Goal: Transaction & Acquisition: Obtain resource

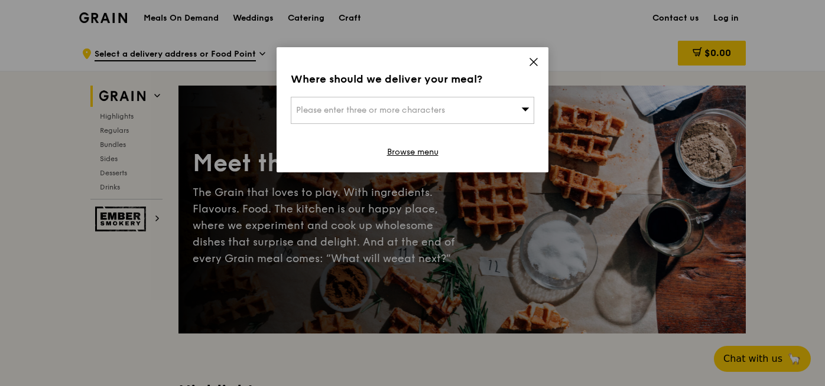
click at [531, 63] on icon at bounding box center [533, 62] width 11 height 11
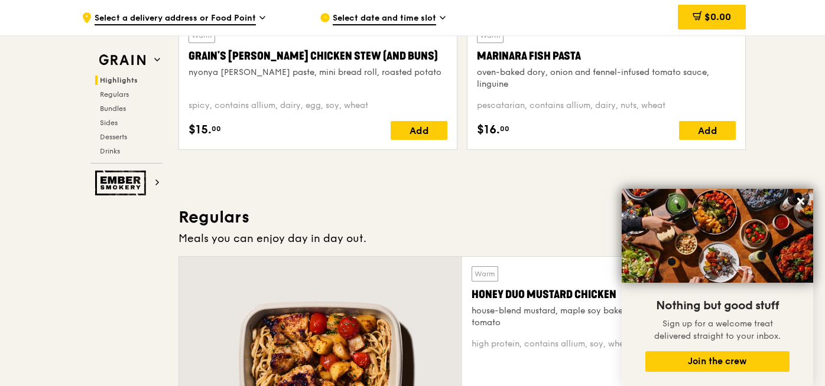
scroll to position [639, 0]
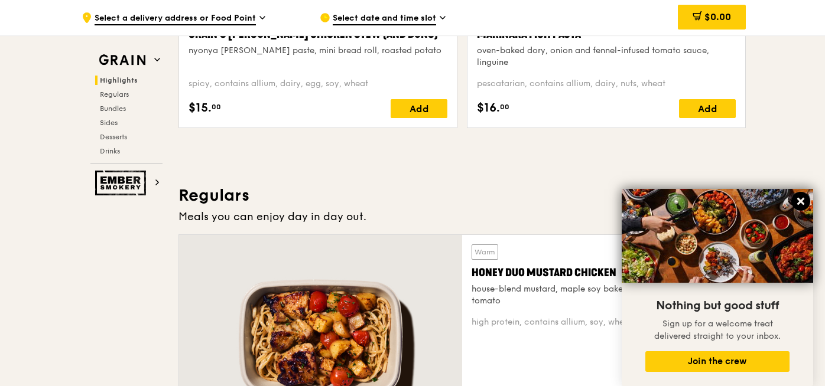
click at [802, 204] on icon at bounding box center [800, 201] width 7 height 7
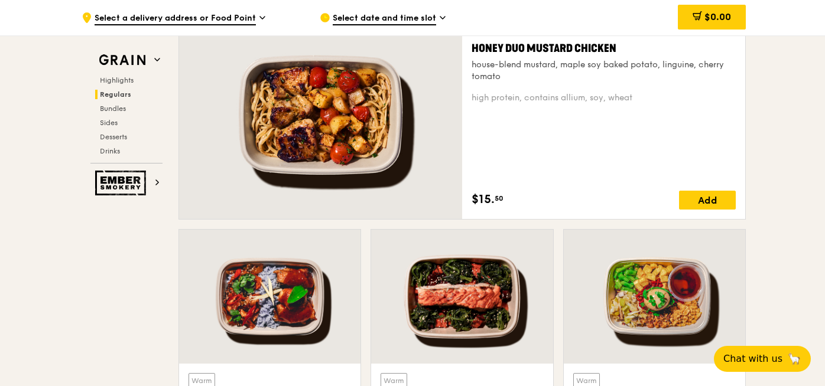
scroll to position [704, 0]
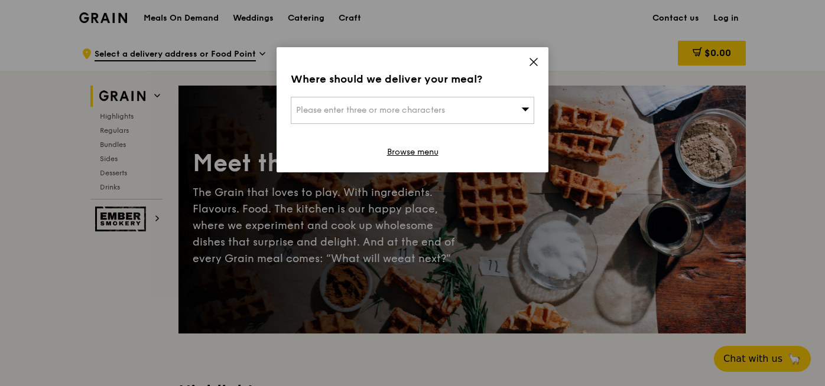
click at [534, 61] on icon at bounding box center [533, 61] width 7 height 7
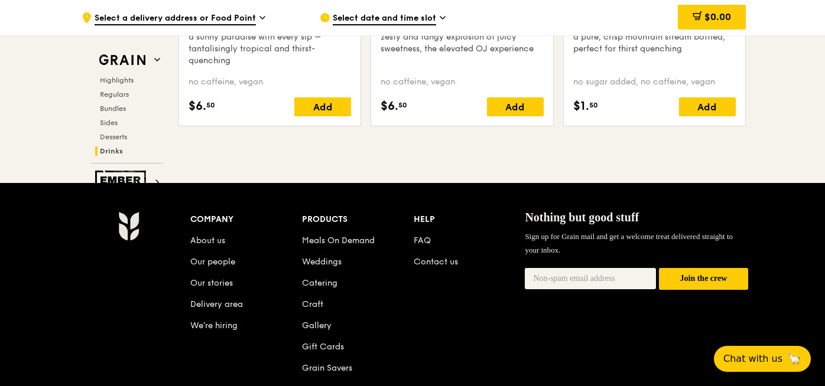
scroll to position [4888, 0]
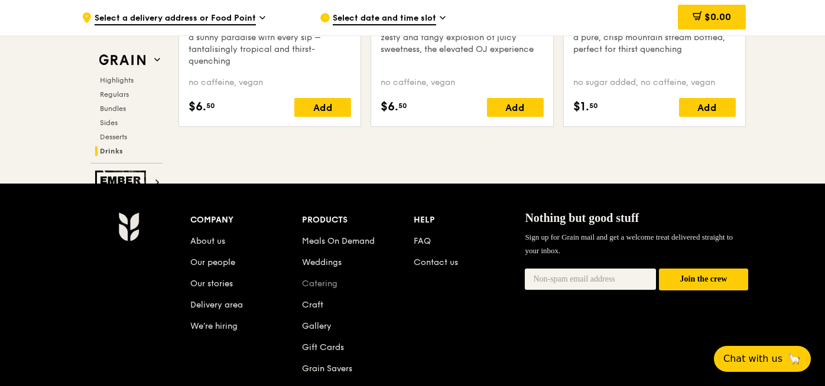
click at [314, 285] on link "Catering" at bounding box center [319, 284] width 35 height 10
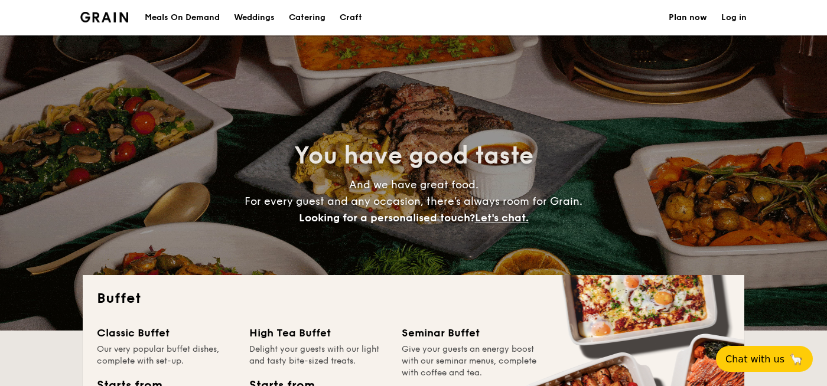
select select
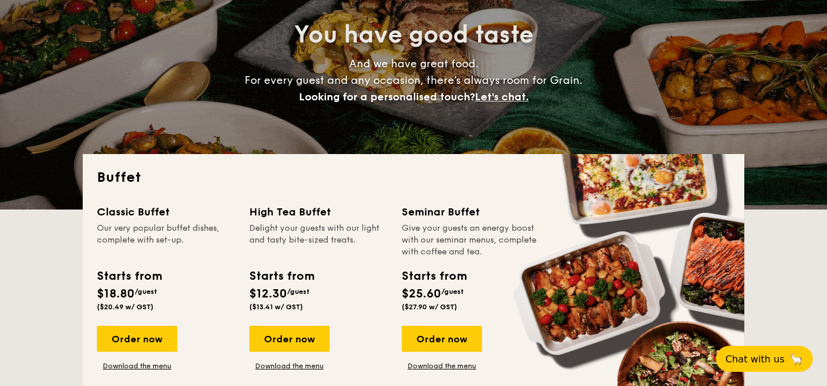
scroll to position [185, 0]
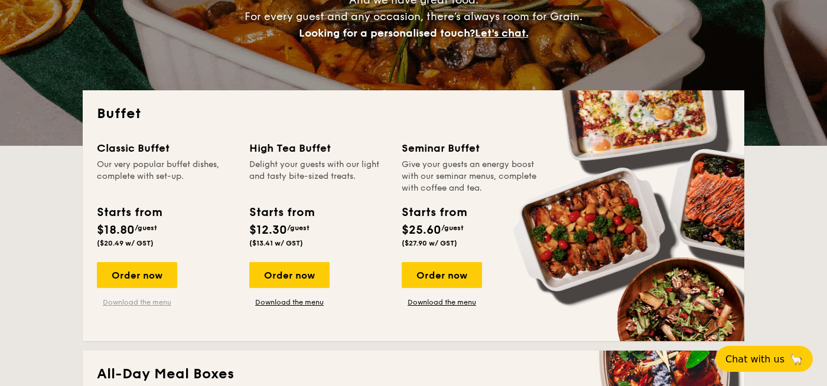
click at [128, 303] on link "Download the menu" at bounding box center [137, 302] width 80 height 9
